Goal: Find specific page/section: Find specific page/section

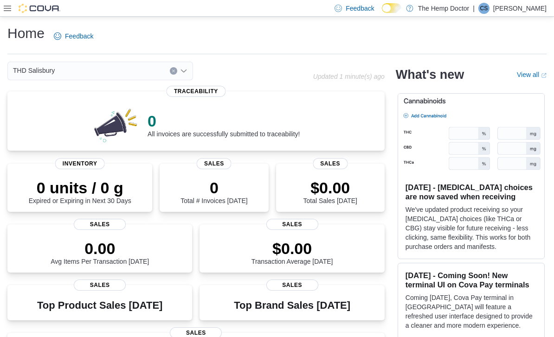
click at [181, 70] on icon "Open list of options" at bounding box center [183, 70] width 7 height 7
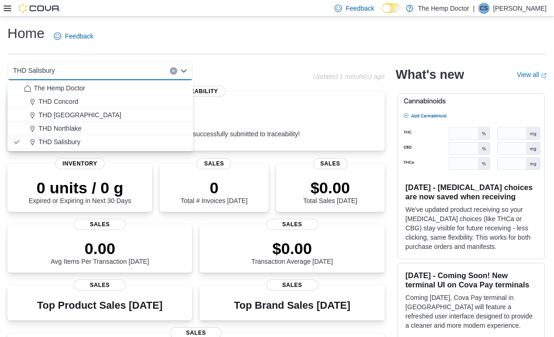
click at [80, 129] on span "THD Northlake" at bounding box center [59, 128] width 43 height 9
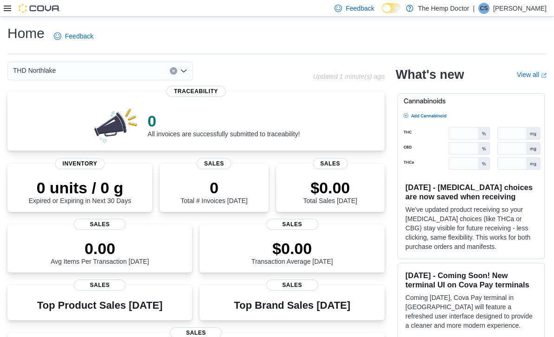
click at [187, 78] on div "THD Northlake Combo box. Selected. THD Northlake. Press Backspace to delete THD…" at bounding box center [100, 71] width 186 height 19
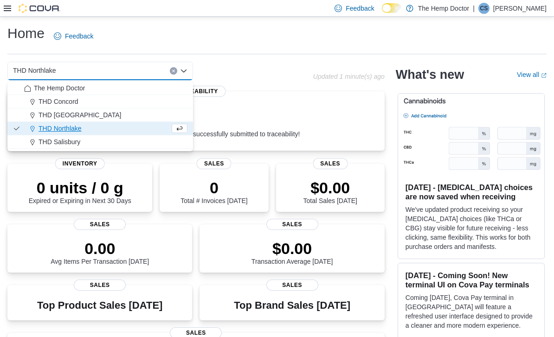
click at [78, 116] on span "THD Mooresville" at bounding box center [79, 114] width 83 height 9
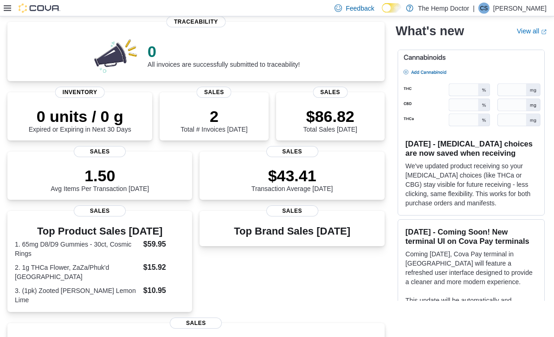
scroll to position [70, 0]
